Goal: Information Seeking & Learning: Learn about a topic

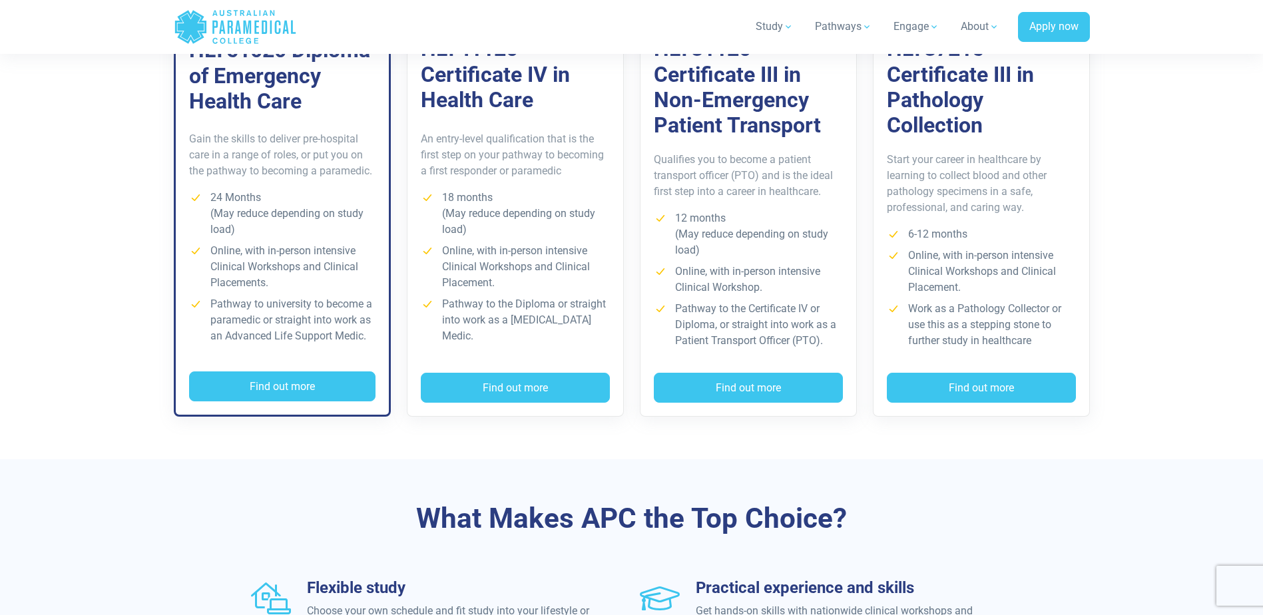
scroll to position [932, 0]
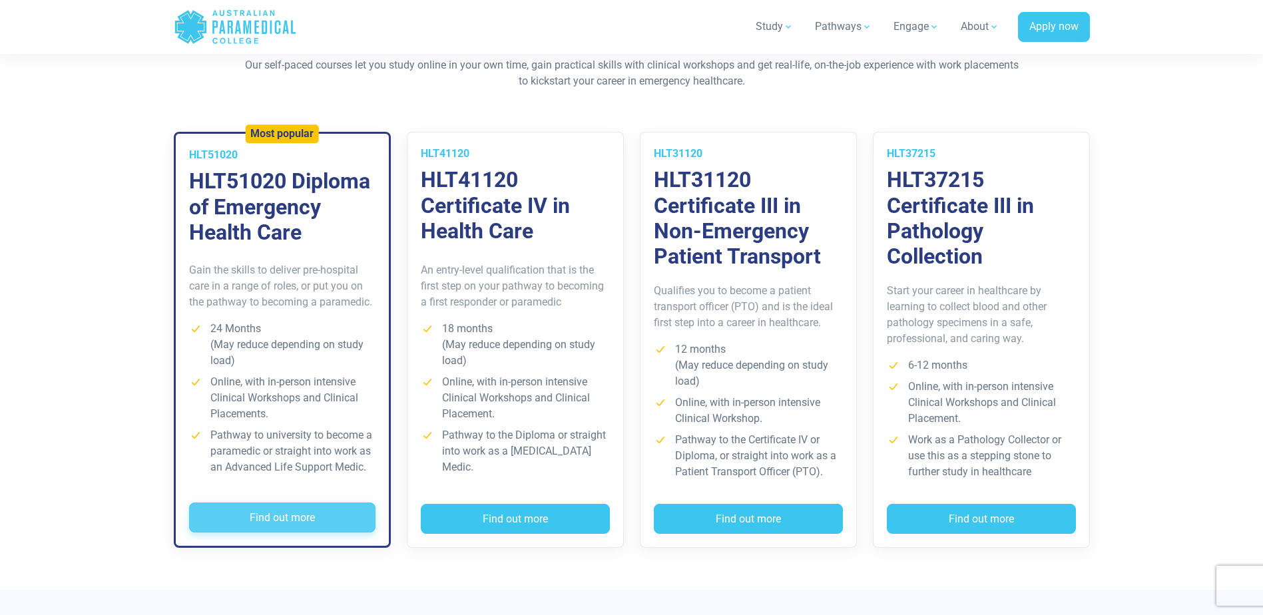
click at [272, 513] on button "Find out more" at bounding box center [282, 518] width 186 height 31
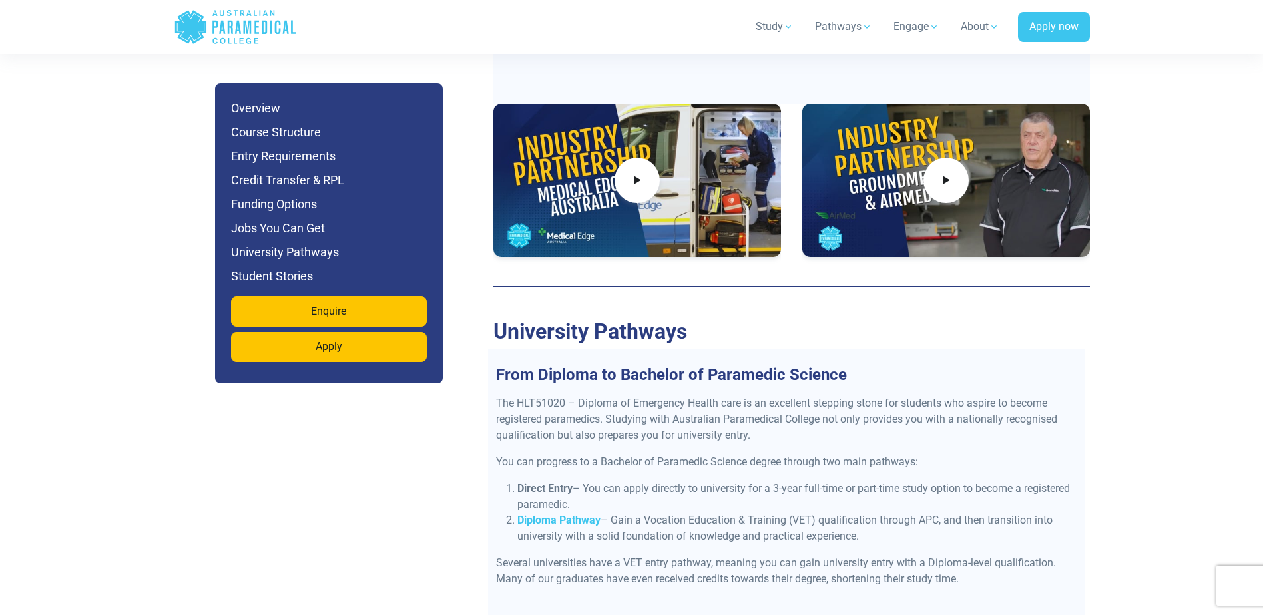
scroll to position [5060, 0]
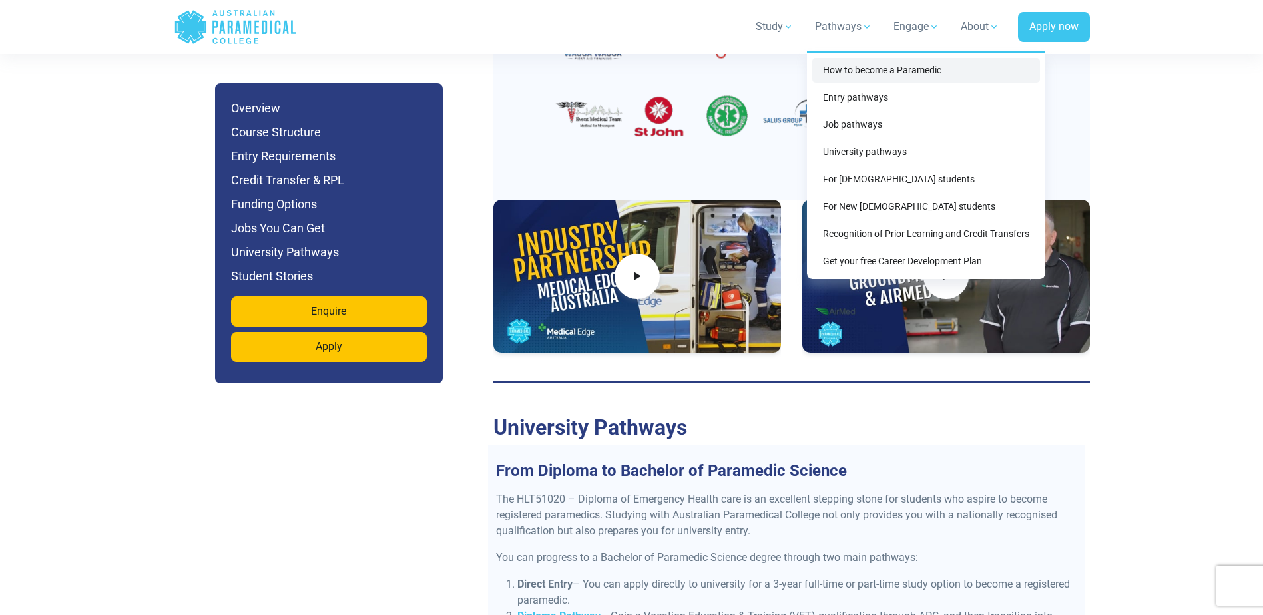
click at [846, 67] on link "How to become a Paramedic" at bounding box center [926, 70] width 228 height 25
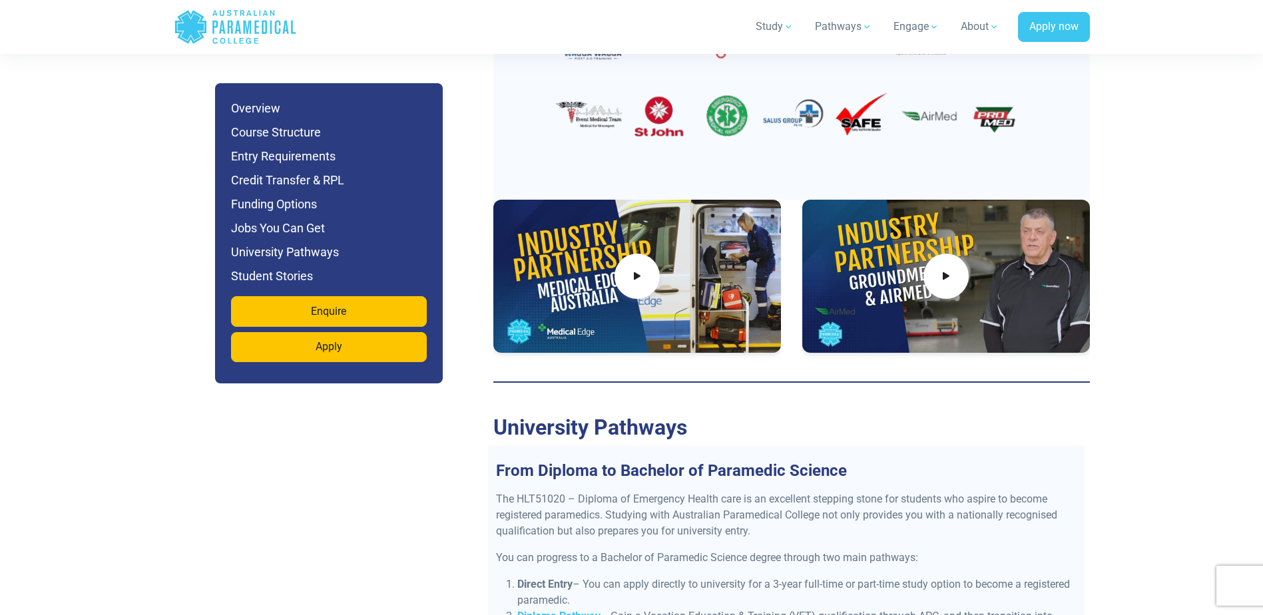
scroll to position [5326, 0]
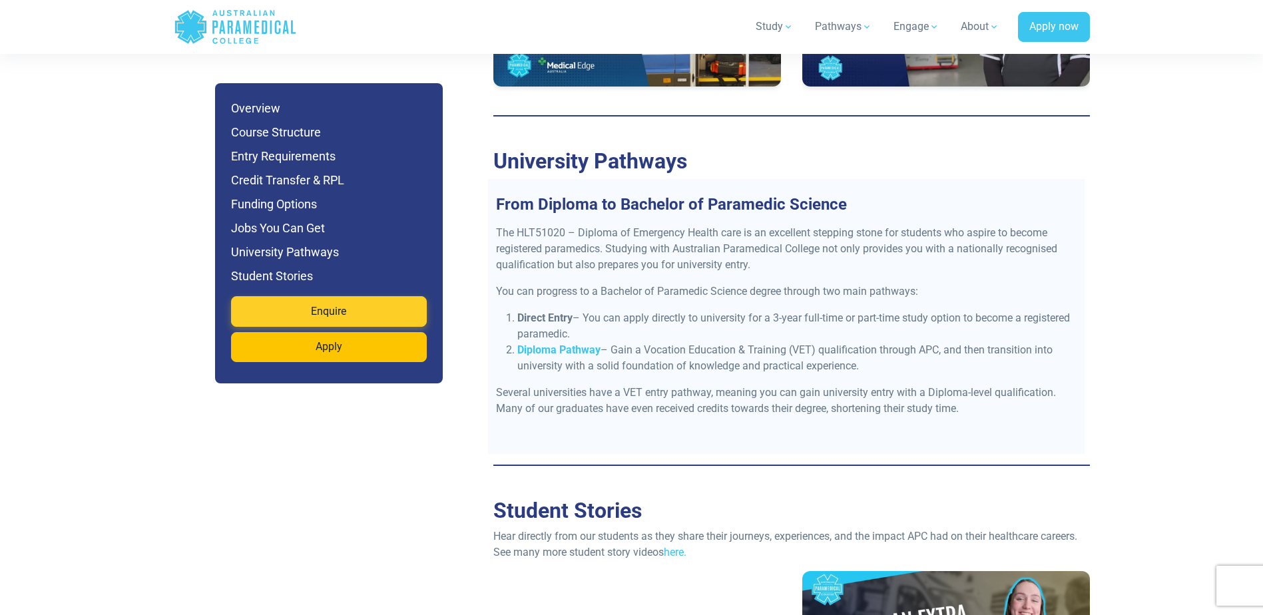
click at [349, 310] on link "Enquire" at bounding box center [329, 311] width 196 height 31
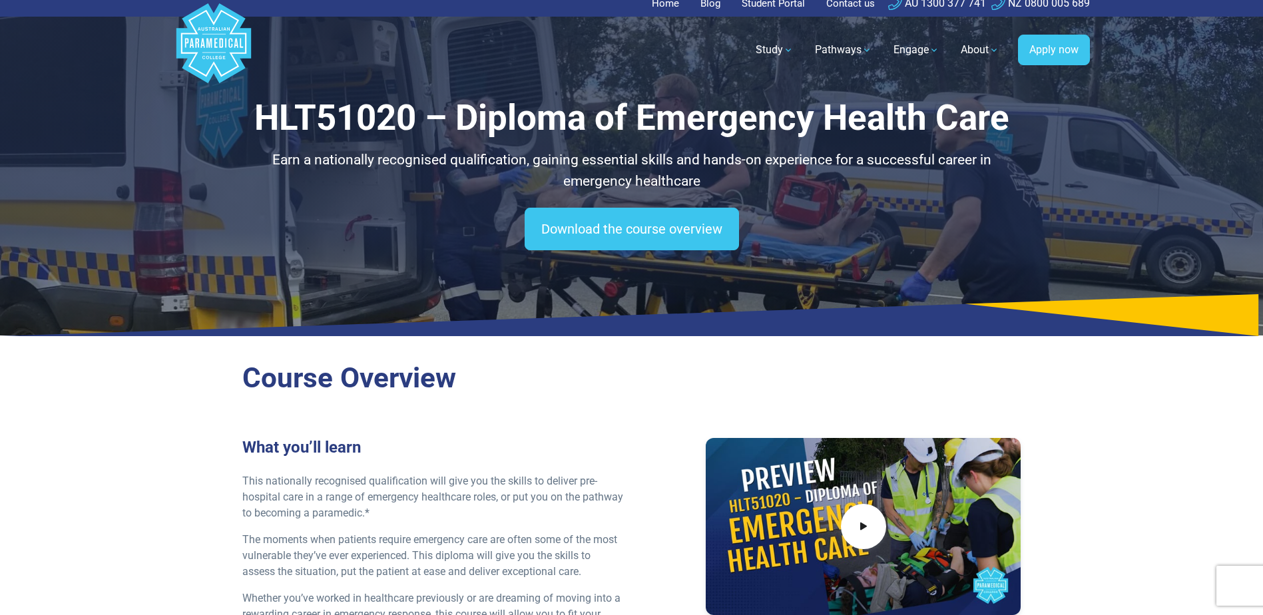
scroll to position [0, 0]
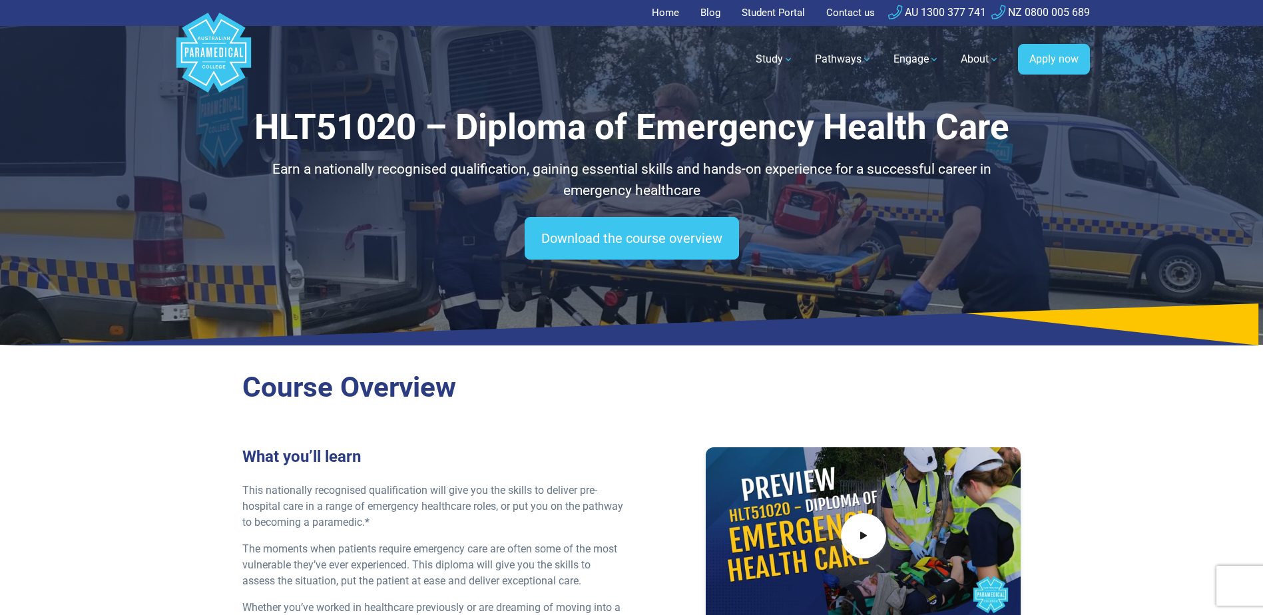
click at [669, 9] on link "Home" at bounding box center [669, 13] width 35 height 26
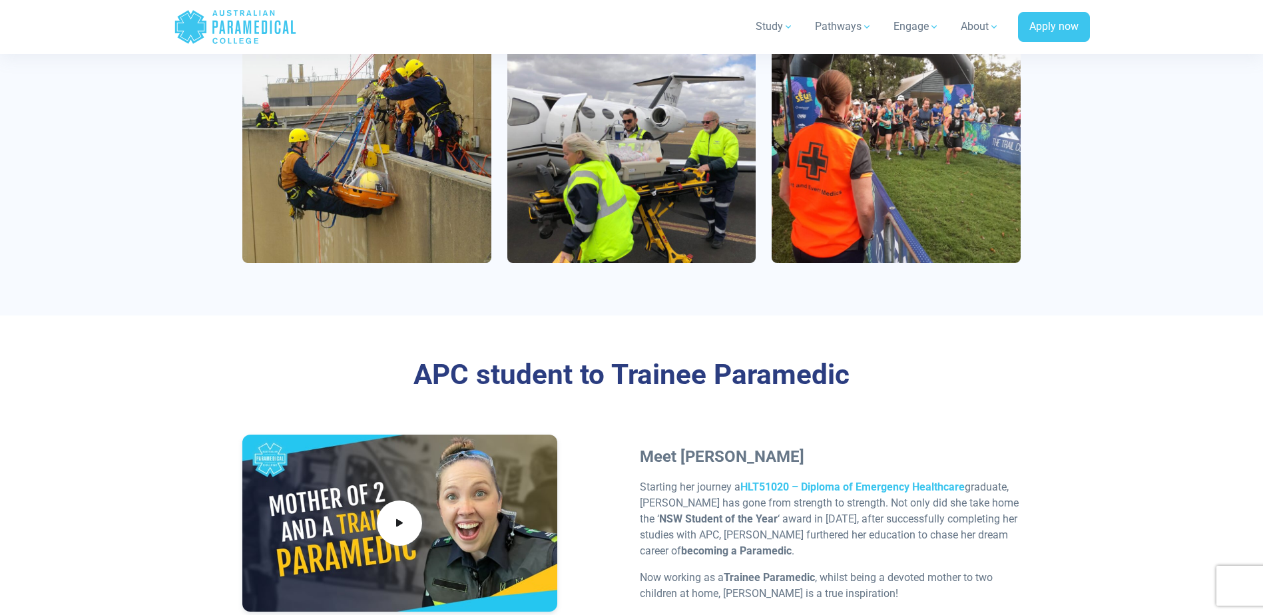
scroll to position [3862, 0]
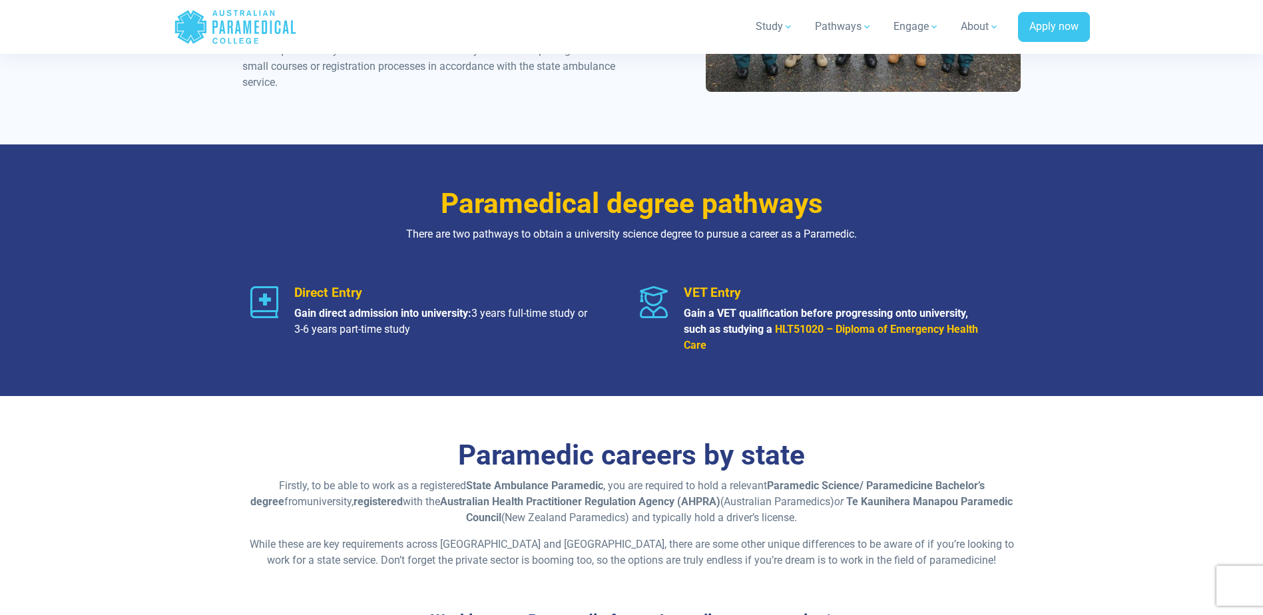
drag, startPoint x: 535, startPoint y: 237, endPoint x: 459, endPoint y: 216, distance: 78.8
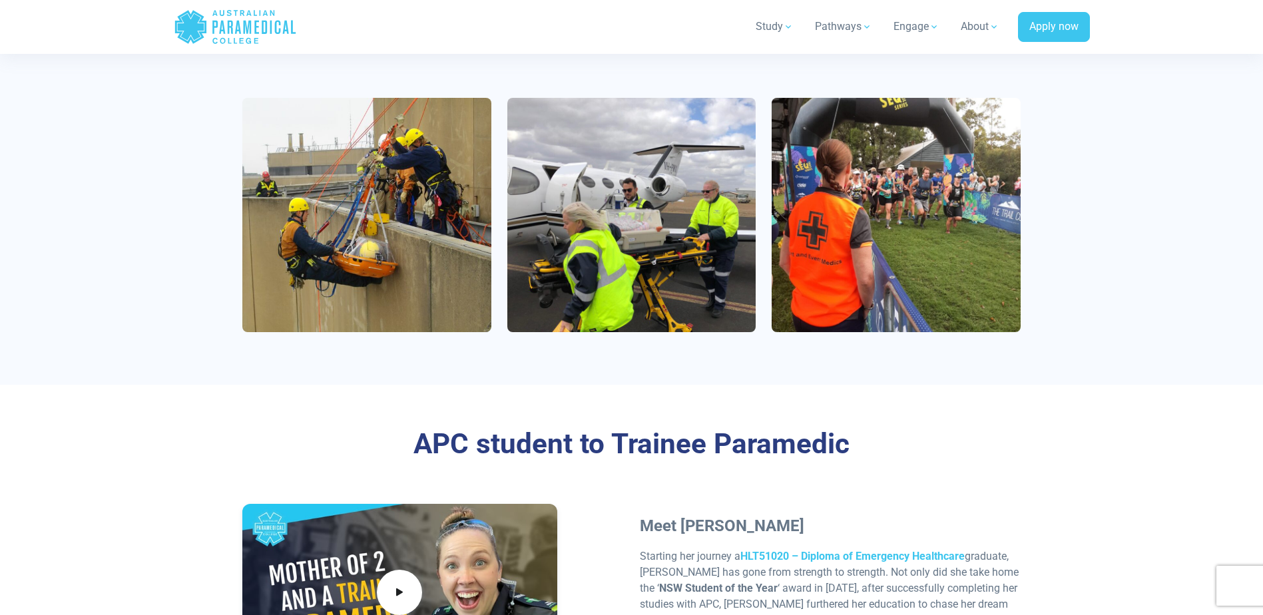
scroll to position [3638, 0]
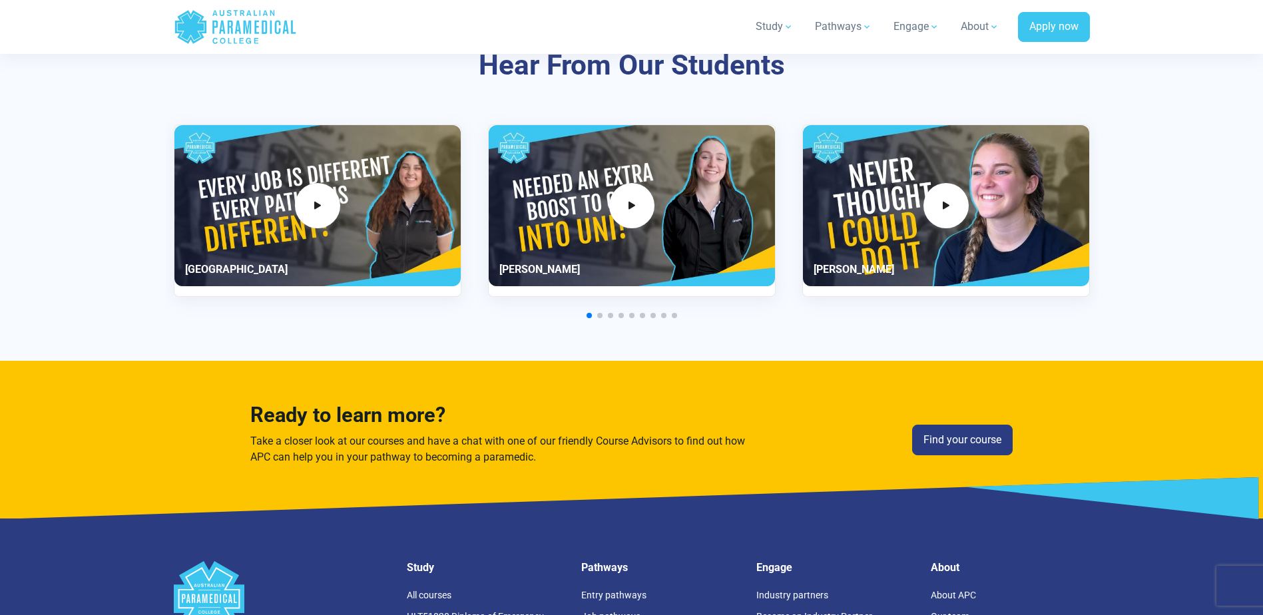
scroll to position [3462, 0]
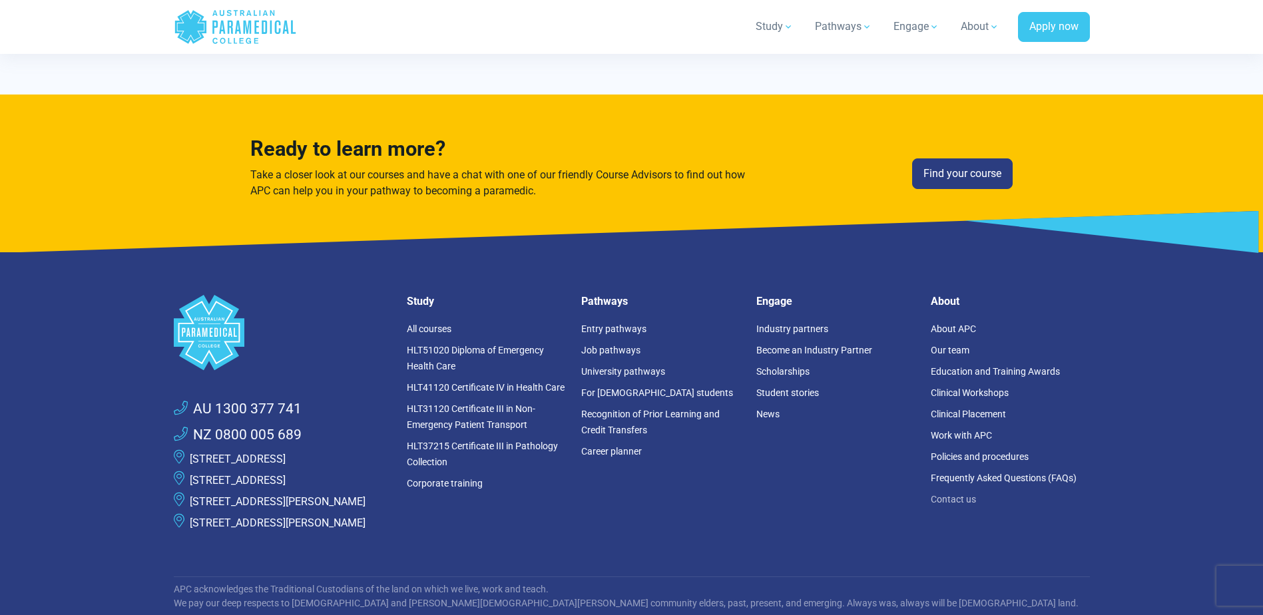
click at [944, 501] on link "Contact us" at bounding box center [953, 499] width 45 height 11
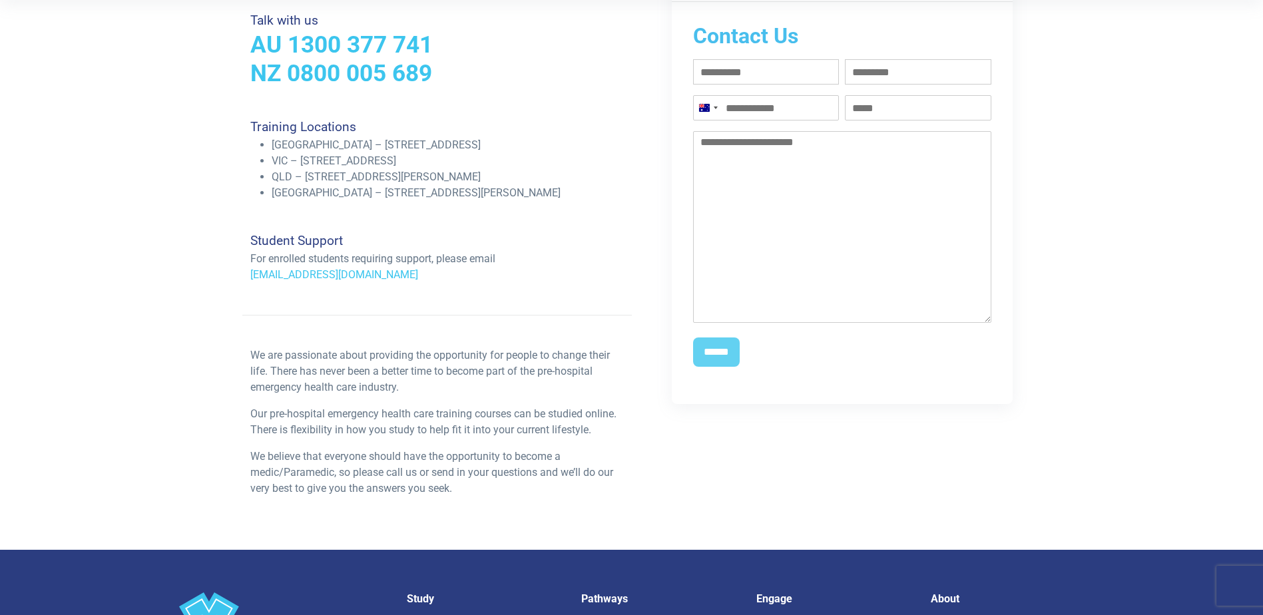
scroll to position [333, 0]
click at [812, 108] on input "Phone (Required)" at bounding box center [766, 107] width 146 height 25
click at [617, 218] on div "Student Support For enrolled students requiring support, please email [EMAIL_AD…" at bounding box center [436, 241] width 389 height 82
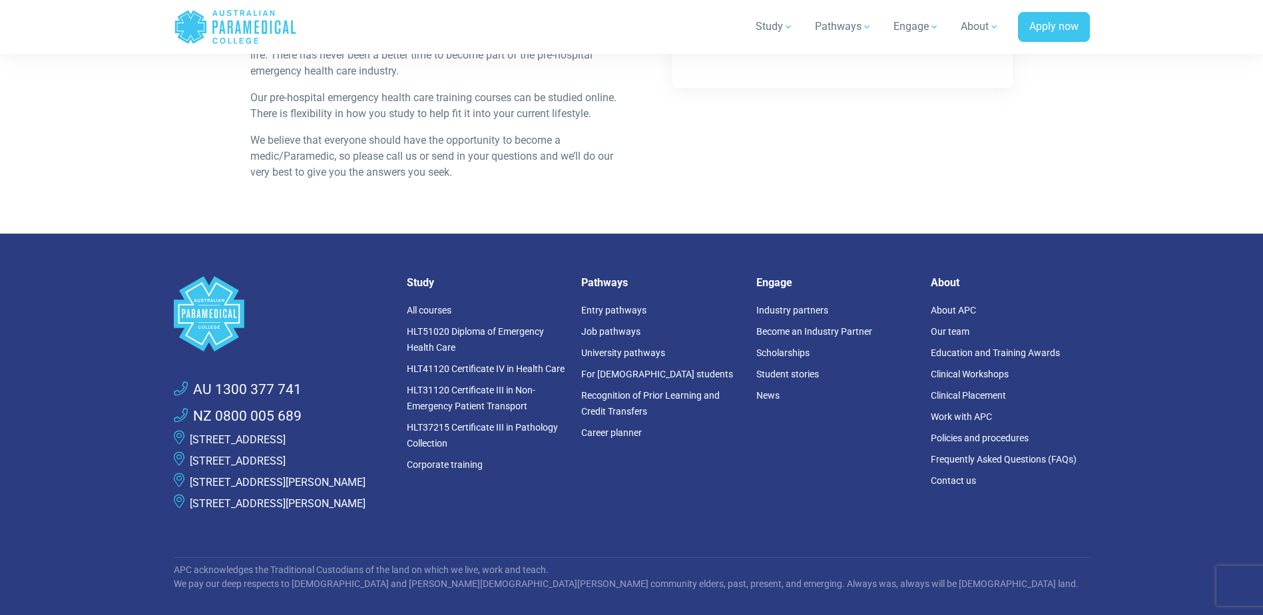
scroll to position [537, 0]
